Goal: Navigation & Orientation: Find specific page/section

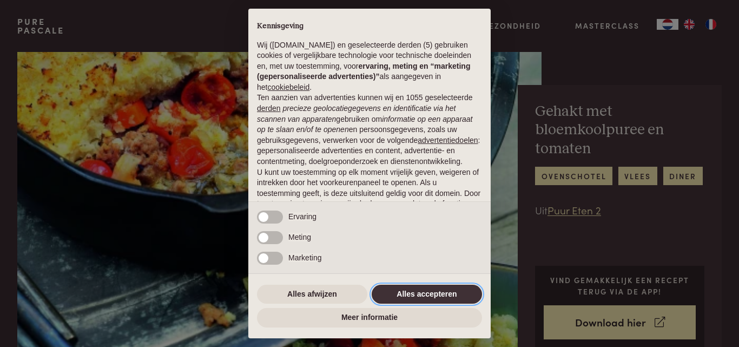
click at [441, 290] on button "Alles accepteren" at bounding box center [427, 294] width 110 height 19
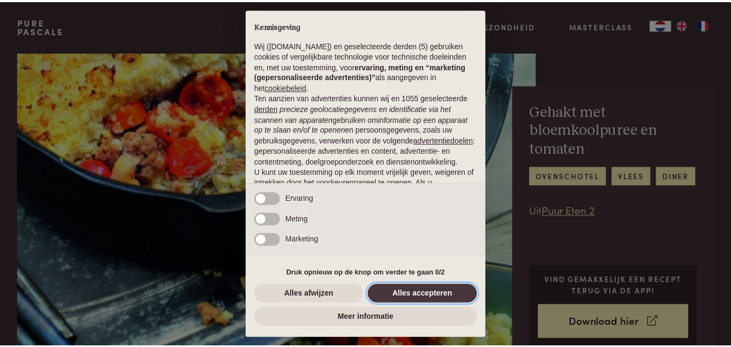
scroll to position [88, 0]
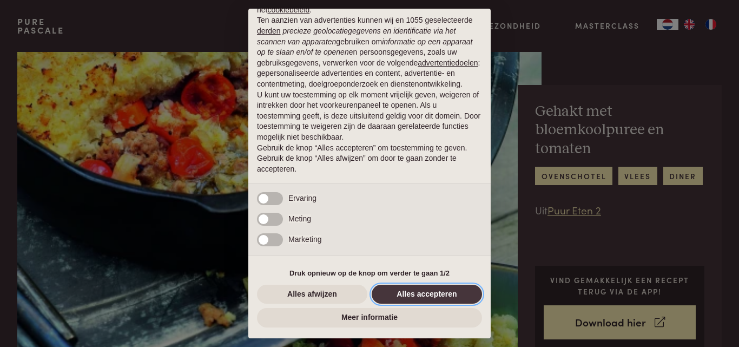
click at [441, 290] on button "Alles accepteren" at bounding box center [427, 294] width 110 height 19
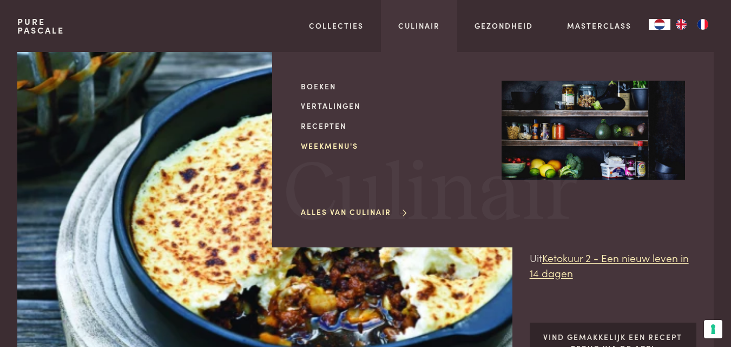
click at [338, 142] on link "Weekmenu's" at bounding box center [392, 145] width 183 height 11
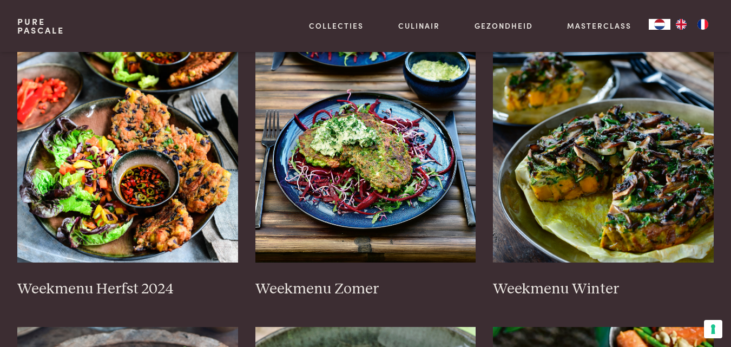
scroll to position [259, 0]
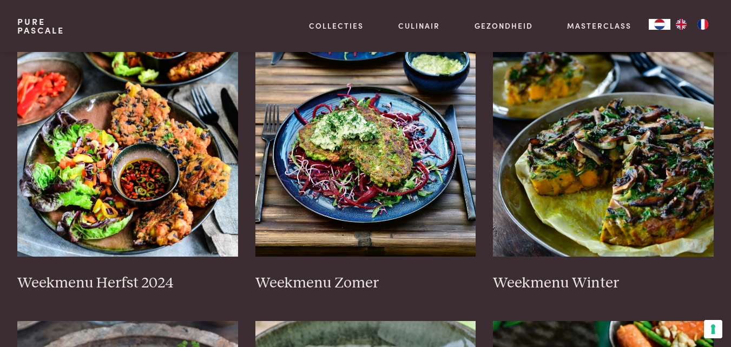
drag, startPoint x: 738, startPoint y: 19, endPoint x: 738, endPoint y: 42, distance: 23.3
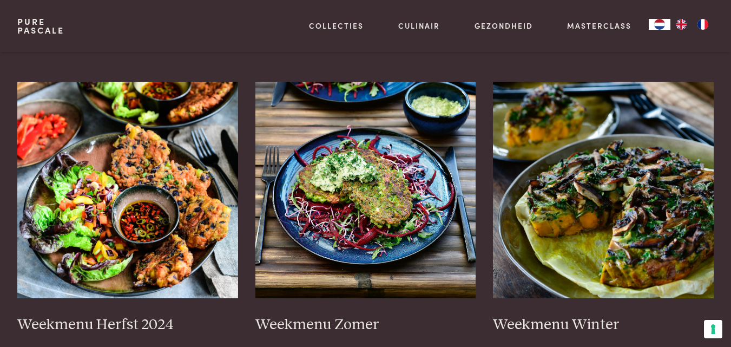
scroll to position [292, 0]
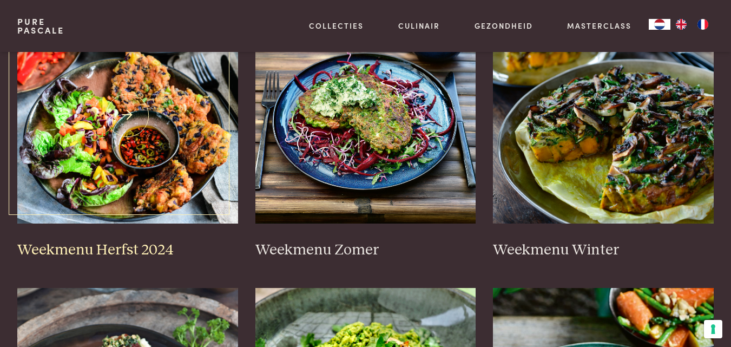
click at [169, 133] on img at bounding box center [127, 115] width 221 height 216
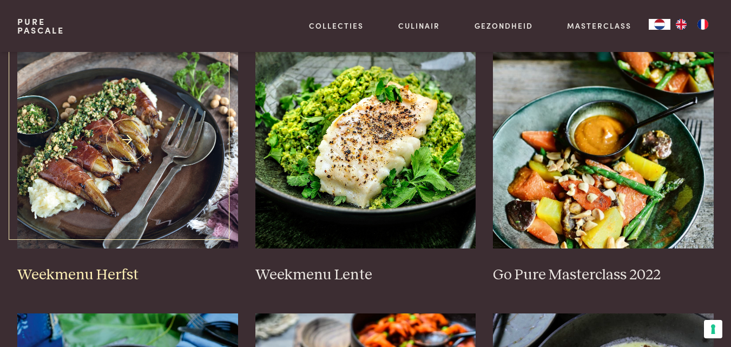
click at [157, 128] on img at bounding box center [127, 140] width 221 height 216
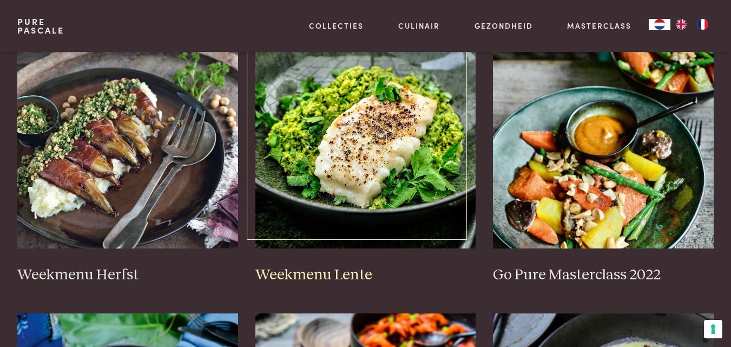
click at [369, 160] on img at bounding box center [365, 140] width 221 height 216
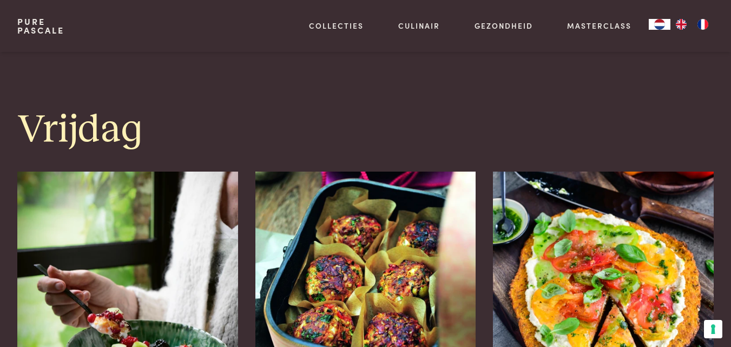
scroll to position [2269, 0]
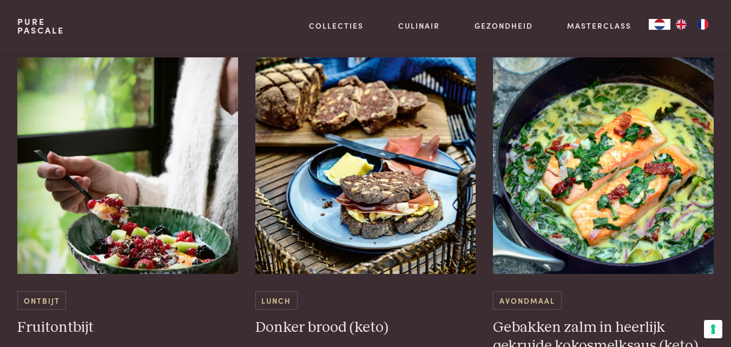
scroll to position [2412, 0]
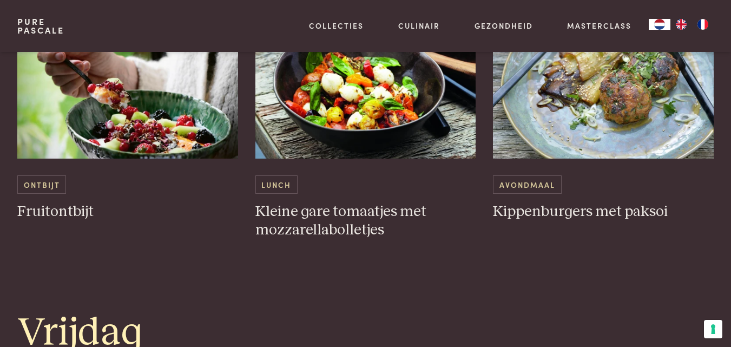
scroll to position [2079, 0]
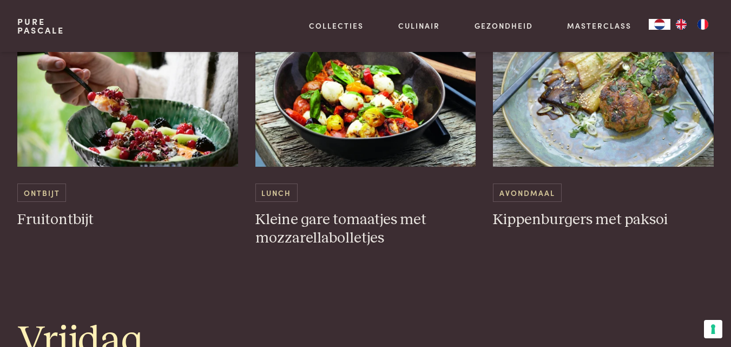
drag, startPoint x: 738, startPoint y: 24, endPoint x: 738, endPoint y: 166, distance: 141.7
click at [730, 166] on html "Pure Pascale Collecties Kitchenware Tableware Bathroom Interior Inspiratie Alle…" at bounding box center [365, 320] width 731 height 4799
